Goal: Transaction & Acquisition: Purchase product/service

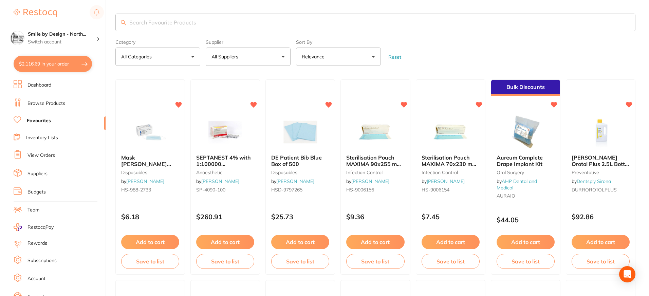
click at [34, 83] on link "Dashboard" at bounding box center [39, 85] width 24 height 7
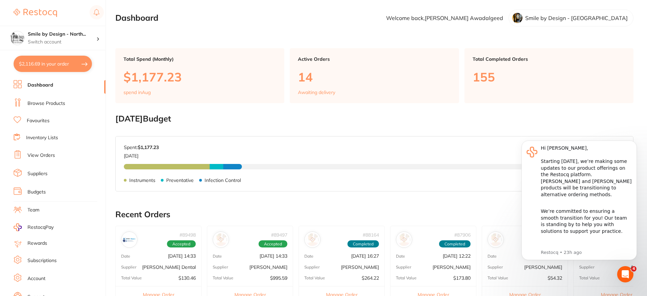
click at [41, 123] on link "Favourites" at bounding box center [38, 120] width 23 height 7
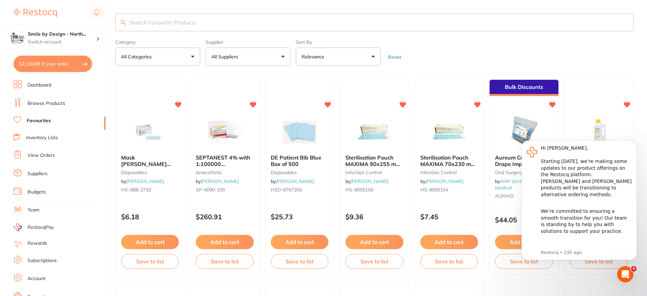
click at [154, 26] on input "search" at bounding box center [374, 23] width 518 height 18
type input "p"
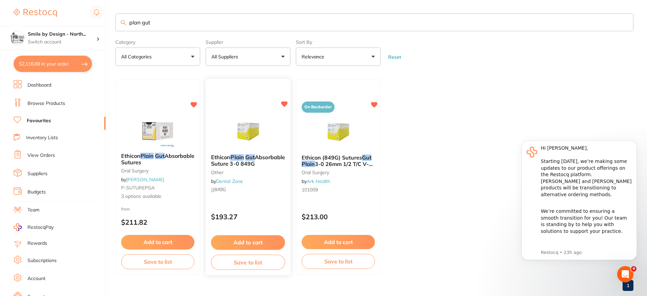
type input "plan gut"
click at [247, 243] on button "Add to cart" at bounding box center [248, 242] width 74 height 15
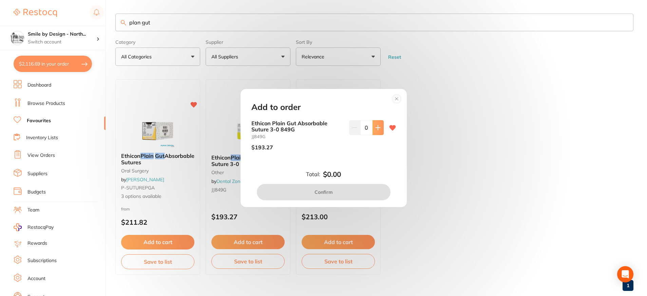
click at [375, 125] on button at bounding box center [378, 127] width 11 height 15
type input "1"
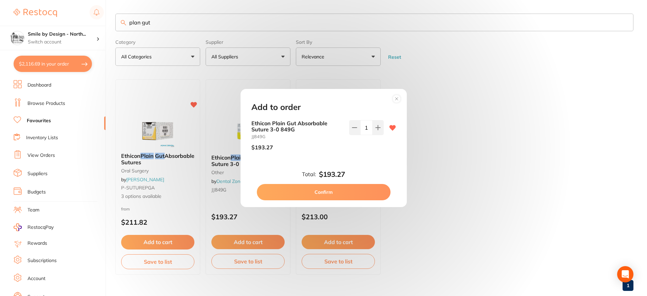
click at [294, 193] on button "Confirm" at bounding box center [324, 192] width 134 height 16
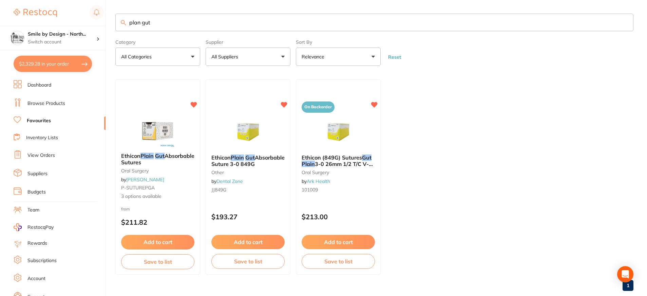
click at [46, 67] on button "$2,329.28 in your order" at bounding box center [53, 64] width 78 height 16
checkbox input "true"
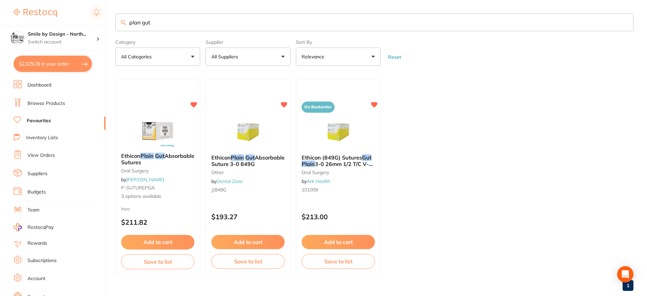
checkbox input "true"
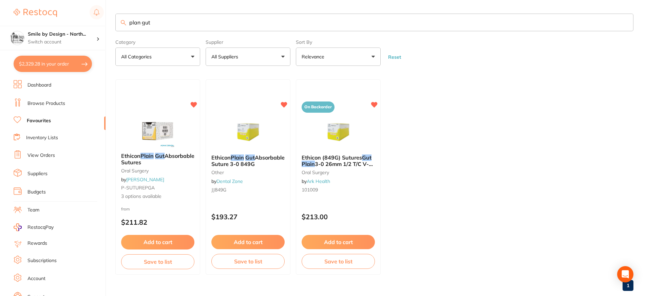
checkbox input "true"
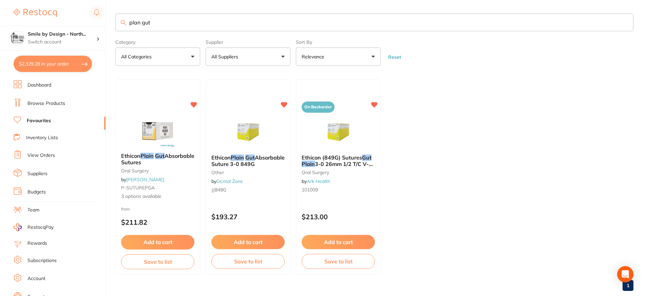
checkbox input "true"
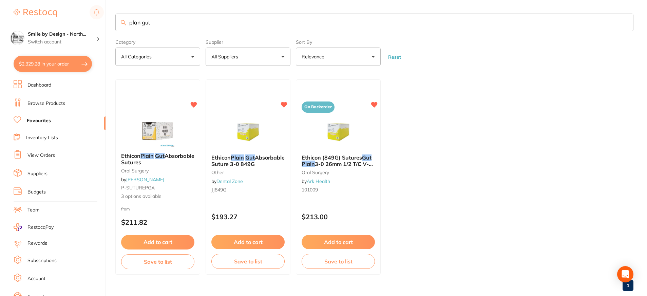
checkbox input "true"
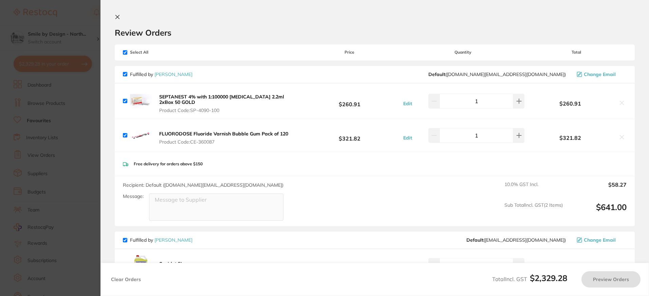
checkbox input "true"
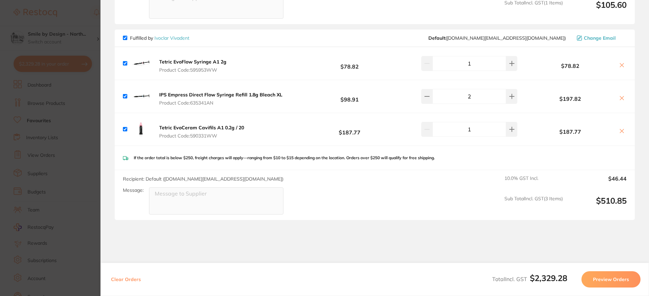
scroll to position [1124, 0]
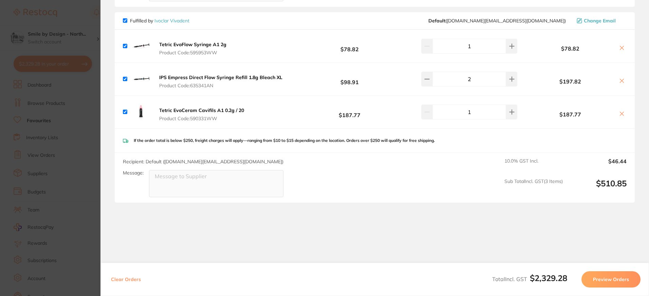
click at [81, 112] on section "Update RRP Set your pre negotiated price for this item. Item Agreed RRP (excl. …" at bounding box center [324, 148] width 649 height 296
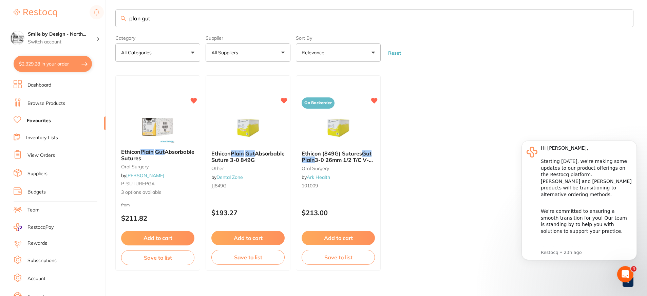
scroll to position [0, 0]
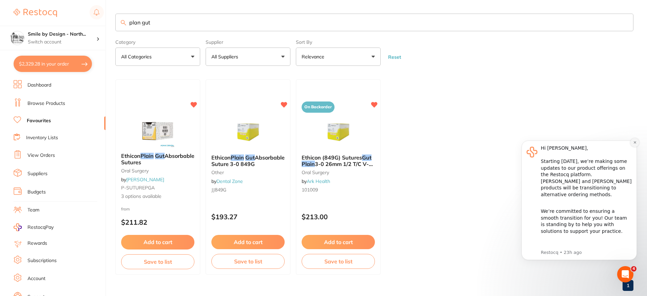
click at [638, 142] on button "Dismiss notification" at bounding box center [635, 142] width 9 height 9
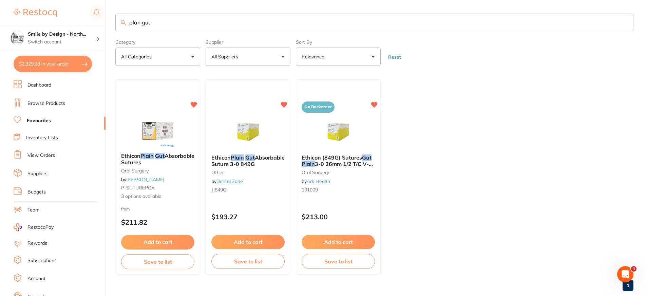
click at [487, 116] on ul "Ethicon Plain Gut Absorbable Sutures [MEDICAL_DATA] by [PERSON_NAME] P-SUTUREPG…" at bounding box center [374, 176] width 518 height 195
click at [56, 68] on button "$2,329.28 in your order" at bounding box center [53, 64] width 78 height 16
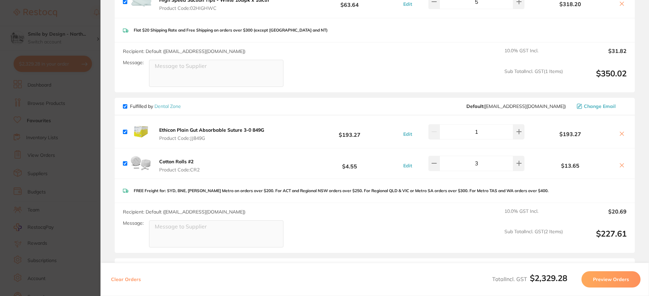
scroll to position [577, 0]
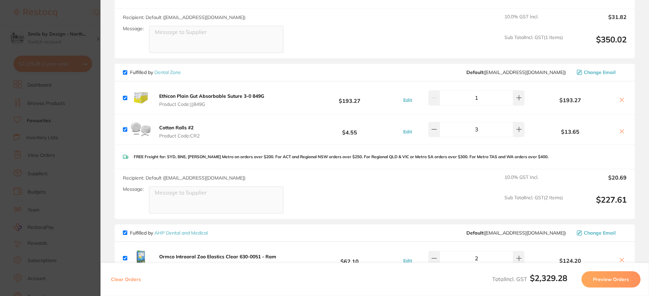
click at [620, 97] on icon at bounding box center [621, 99] width 5 height 5
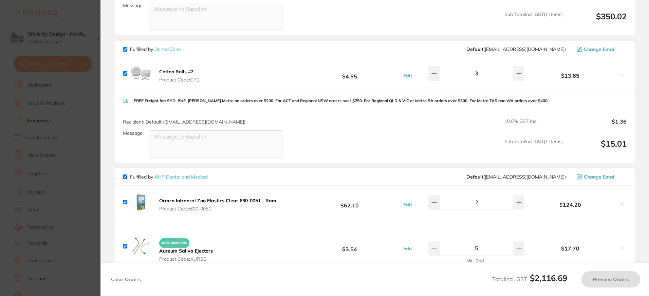
checkbox input "true"
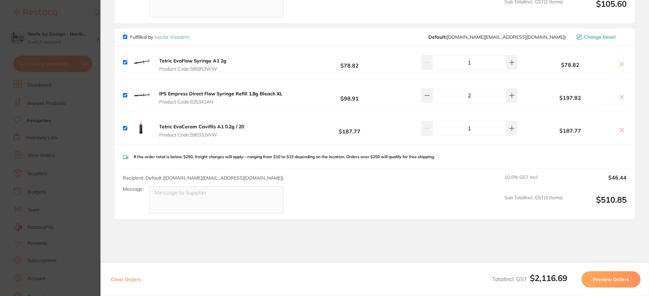
scroll to position [1091, 0]
